Goal: Task Accomplishment & Management: Complete application form

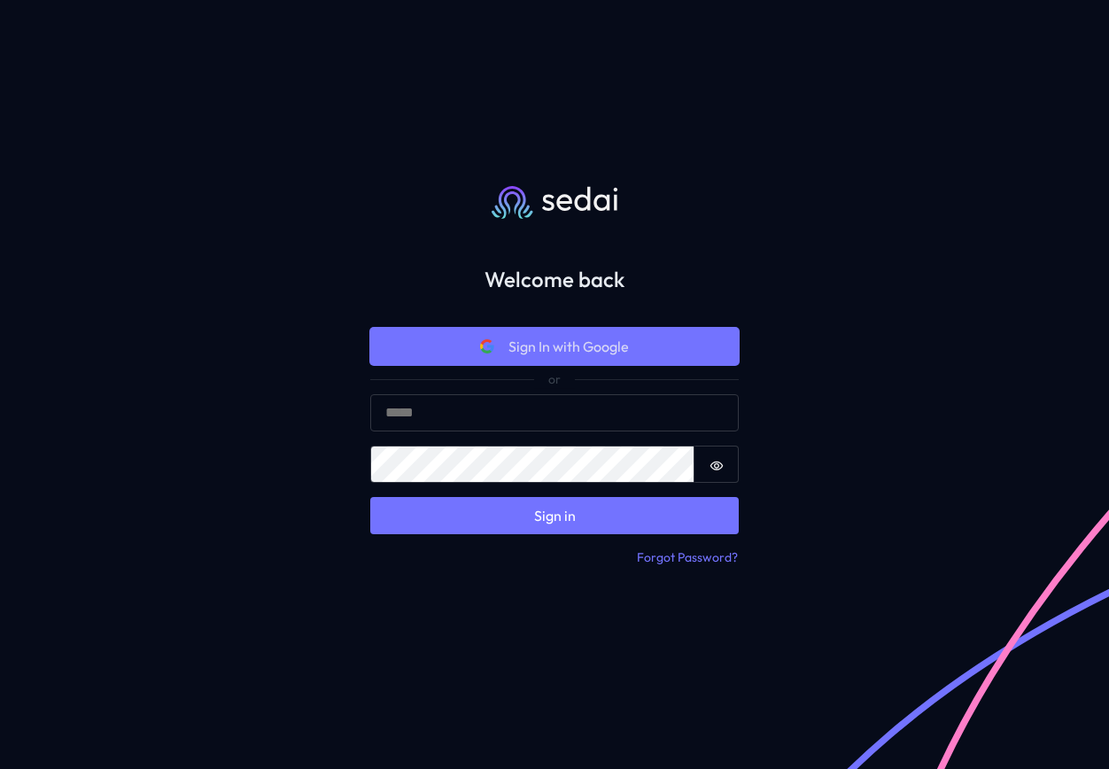
click at [569, 348] on span "Sign In with Google" at bounding box center [568, 346] width 120 height 21
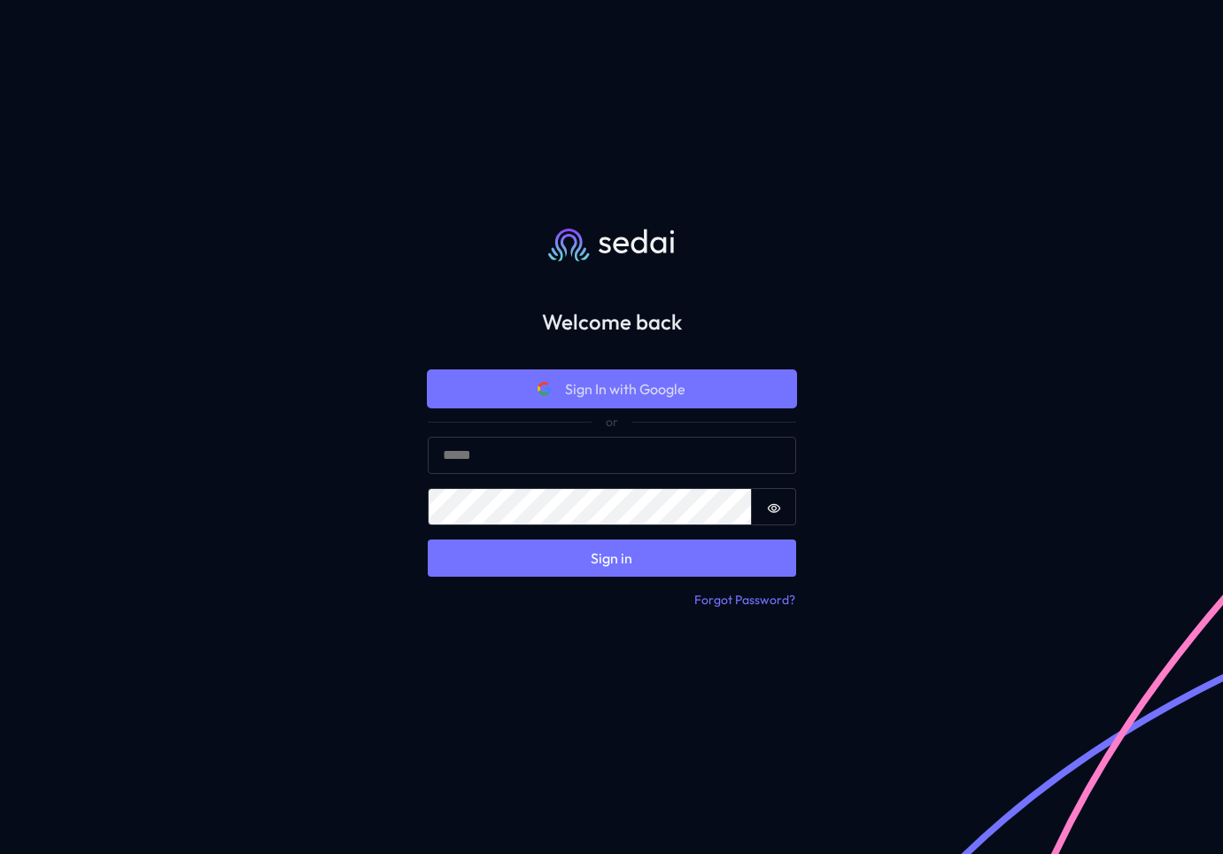
click at [612, 386] on span "Sign In with Google" at bounding box center [625, 388] width 120 height 21
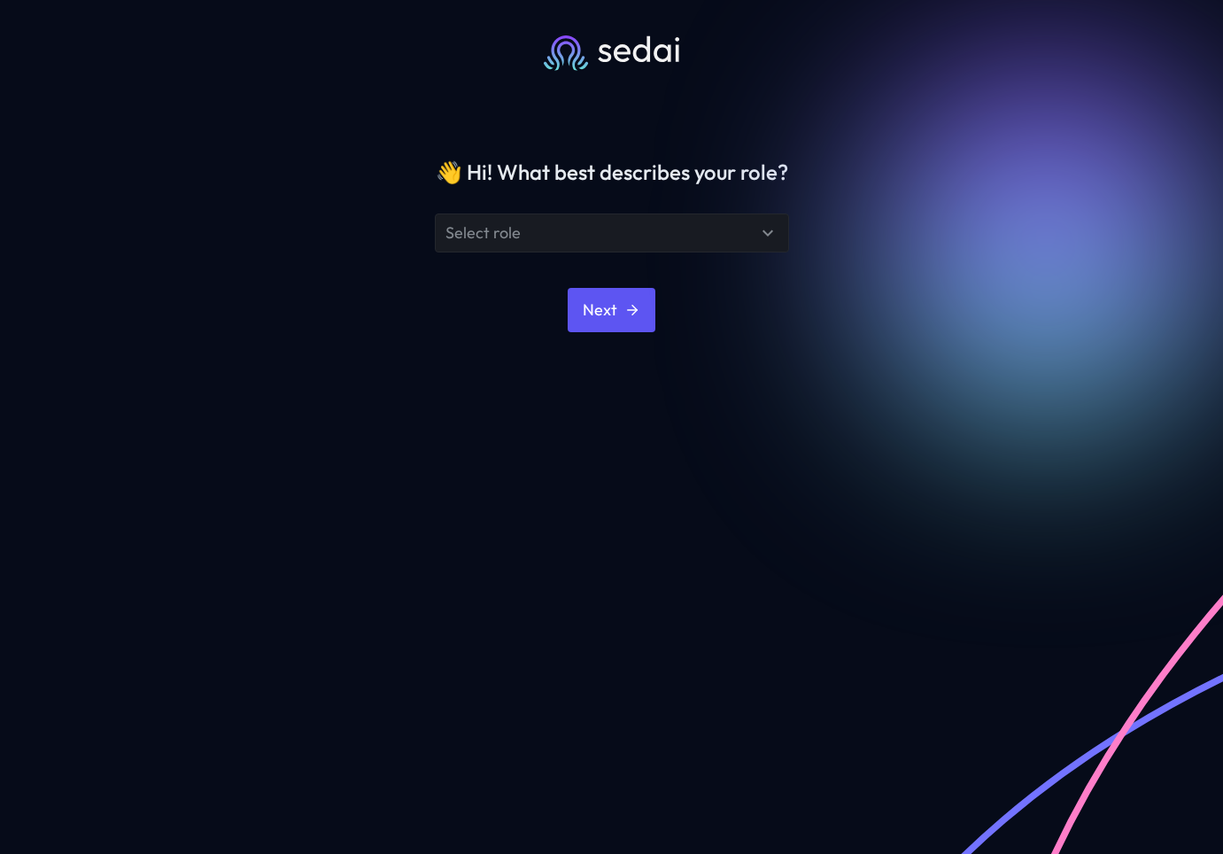
click at [761, 235] on icon at bounding box center [767, 232] width 21 height 21
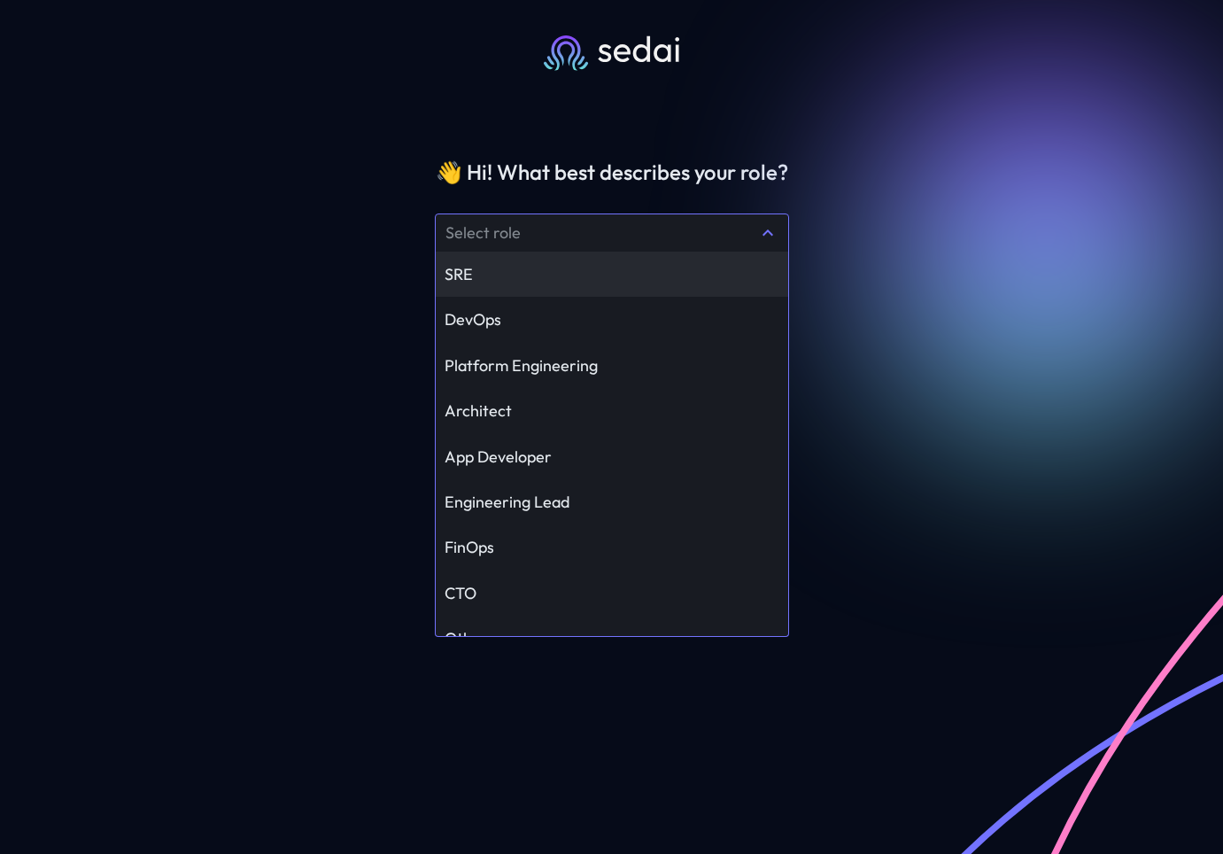
click at [526, 278] on div "SRE" at bounding box center [612, 274] width 335 height 20
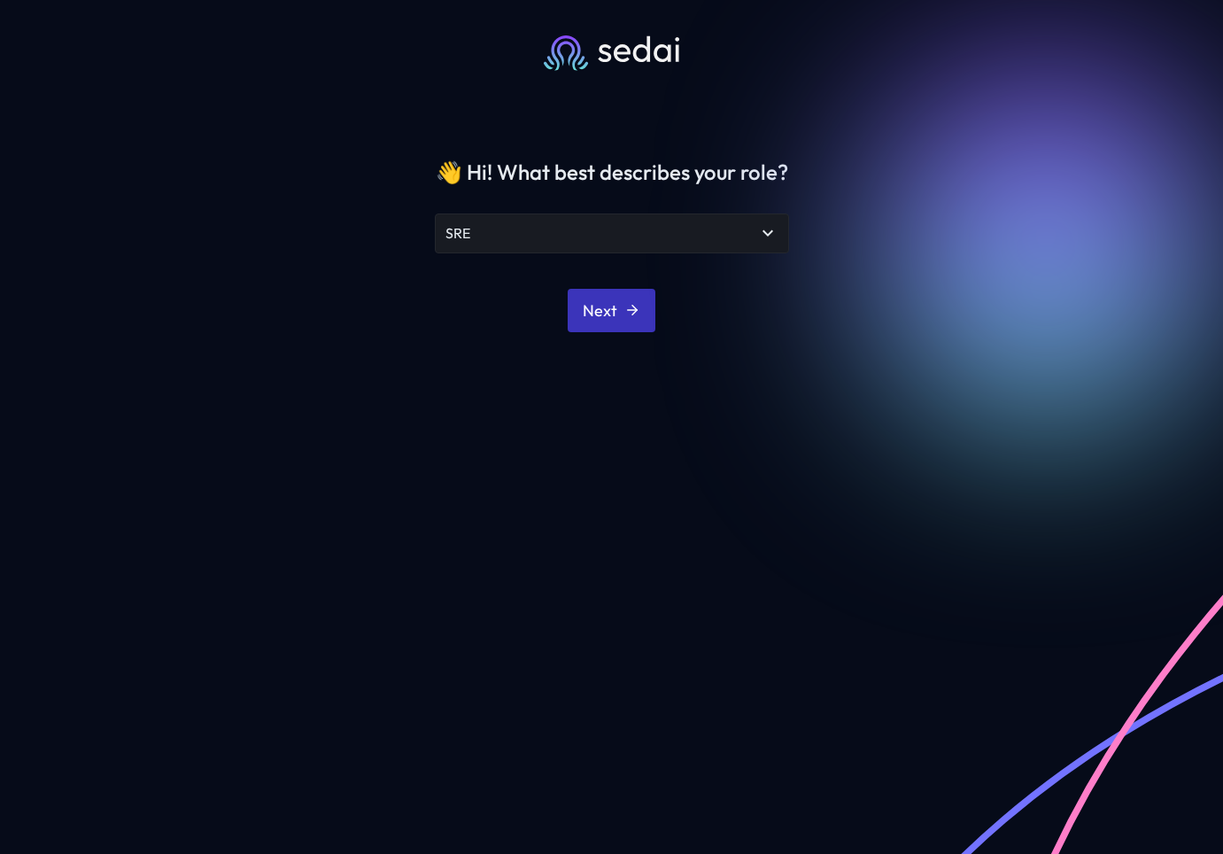
click at [609, 312] on button "Next" at bounding box center [612, 310] width 88 height 43
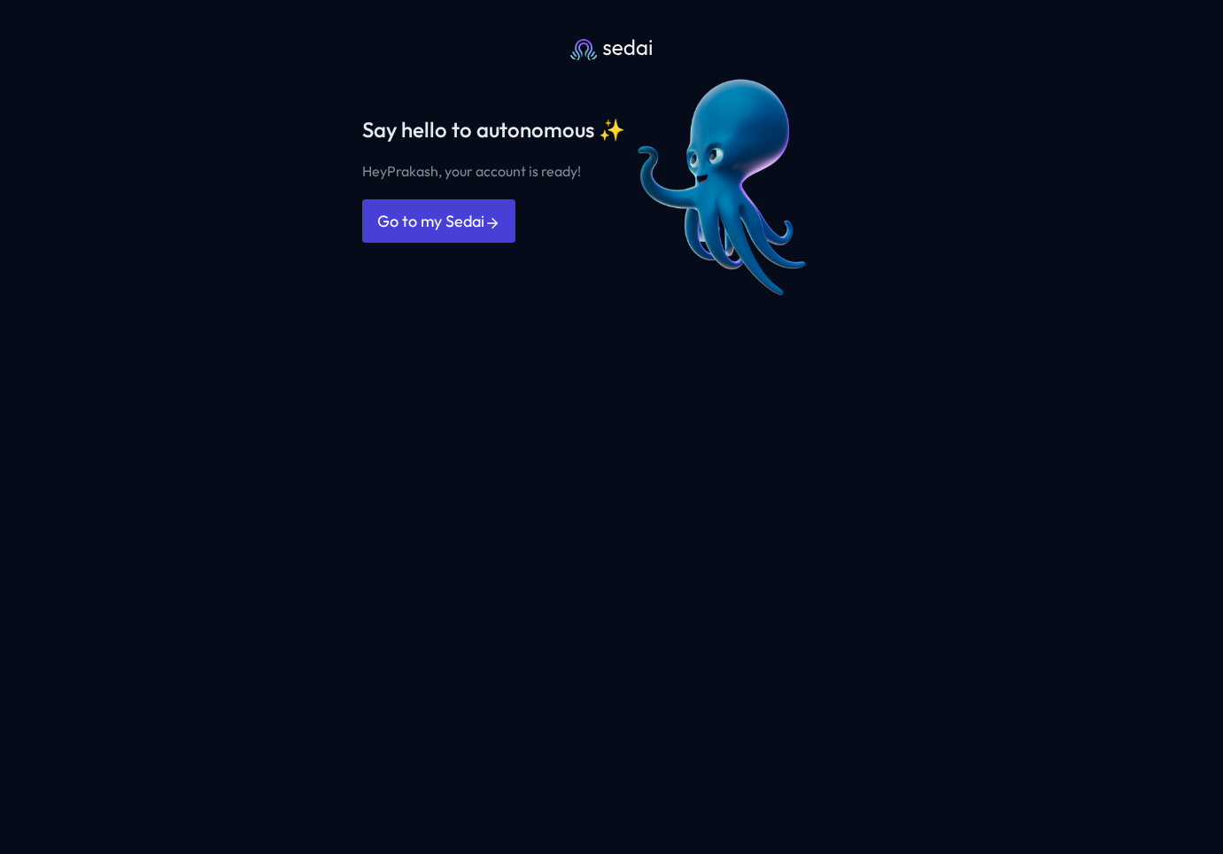
click at [449, 223] on link "Go to my Sedai" at bounding box center [438, 220] width 153 height 43
